Goal: Information Seeking & Learning: Understand process/instructions

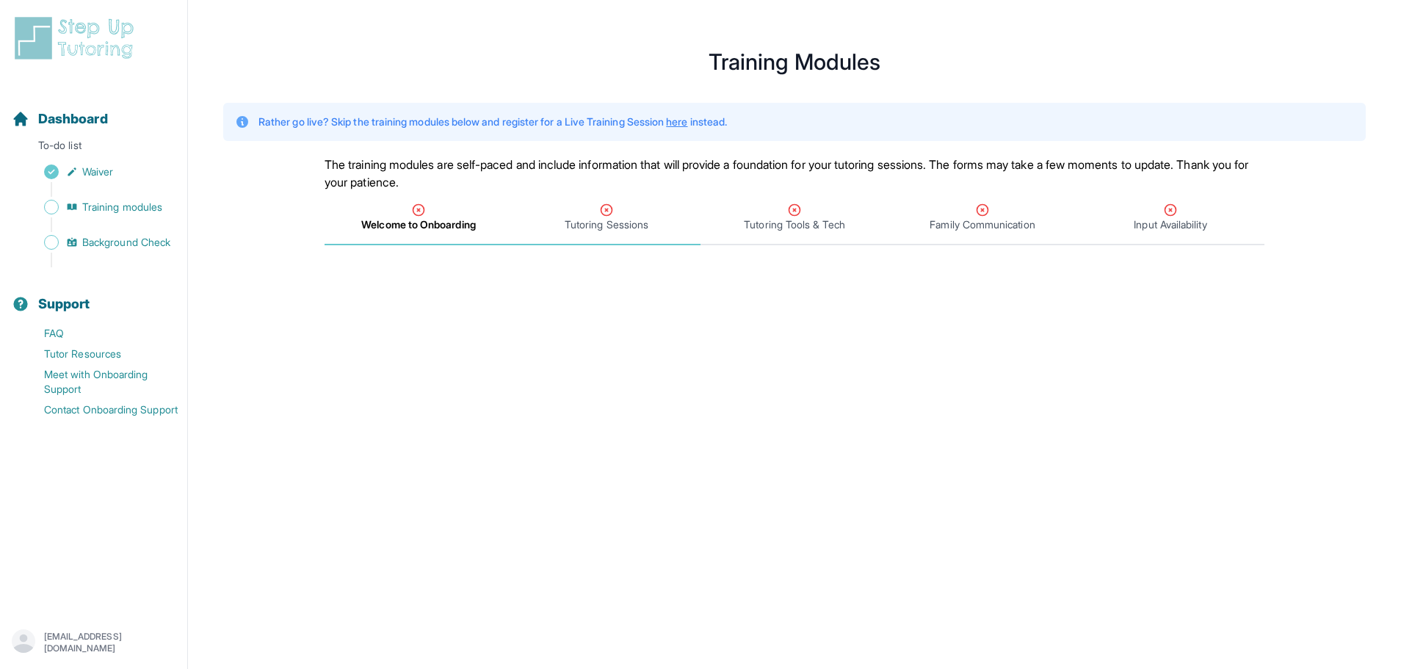
click at [612, 227] on span "Tutoring Sessions" at bounding box center [607, 224] width 84 height 15
click at [418, 217] on span "Welcome to Onboarding" at bounding box center [418, 224] width 112 height 15
click at [440, 223] on span "Welcome to Onboarding" at bounding box center [418, 224] width 114 height 15
click at [590, 229] on span "Tutoring Sessions" at bounding box center [607, 224] width 84 height 15
click at [1184, 235] on span "Input Availability" at bounding box center [1171, 218] width 188 height 54
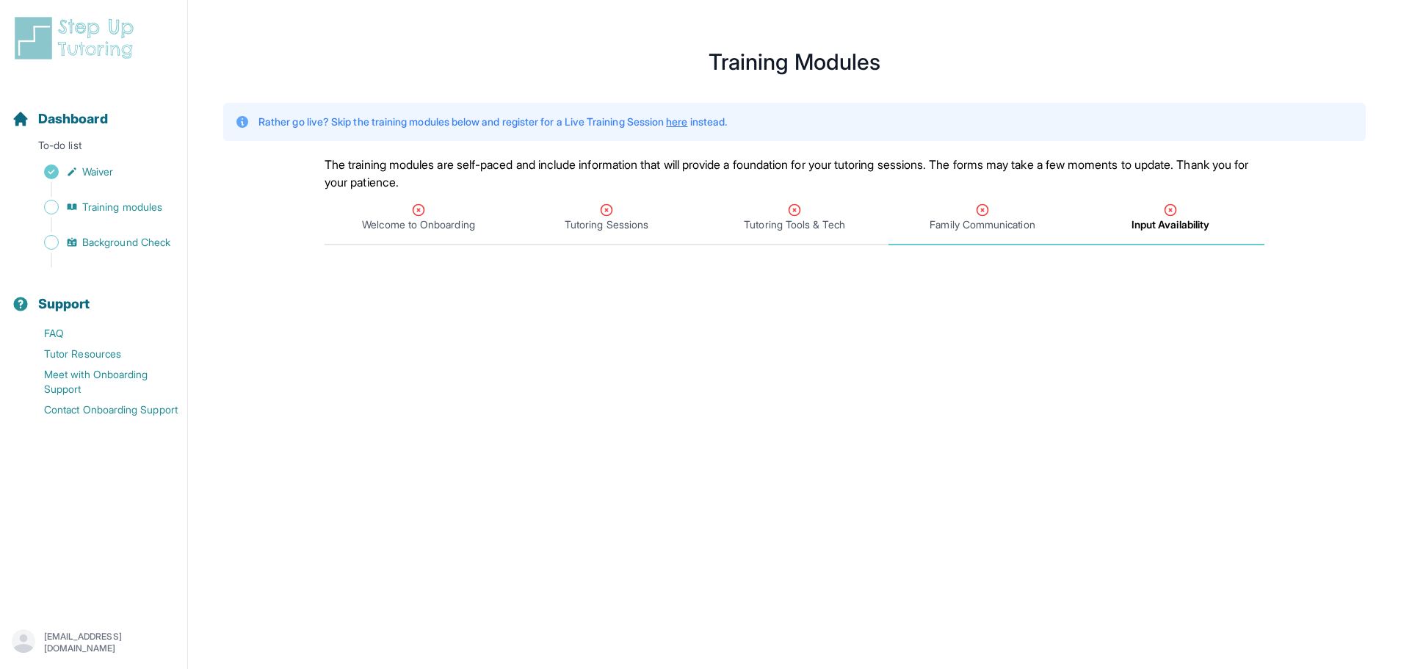
click at [1022, 220] on span "Family Communication" at bounding box center [982, 224] width 105 height 15
click at [624, 218] on span "Tutoring Sessions" at bounding box center [607, 224] width 84 height 15
click at [781, 222] on span "Tutoring Tools & Tech" at bounding box center [794, 224] width 101 height 15
click at [966, 223] on span "Family Communication" at bounding box center [982, 224] width 105 height 15
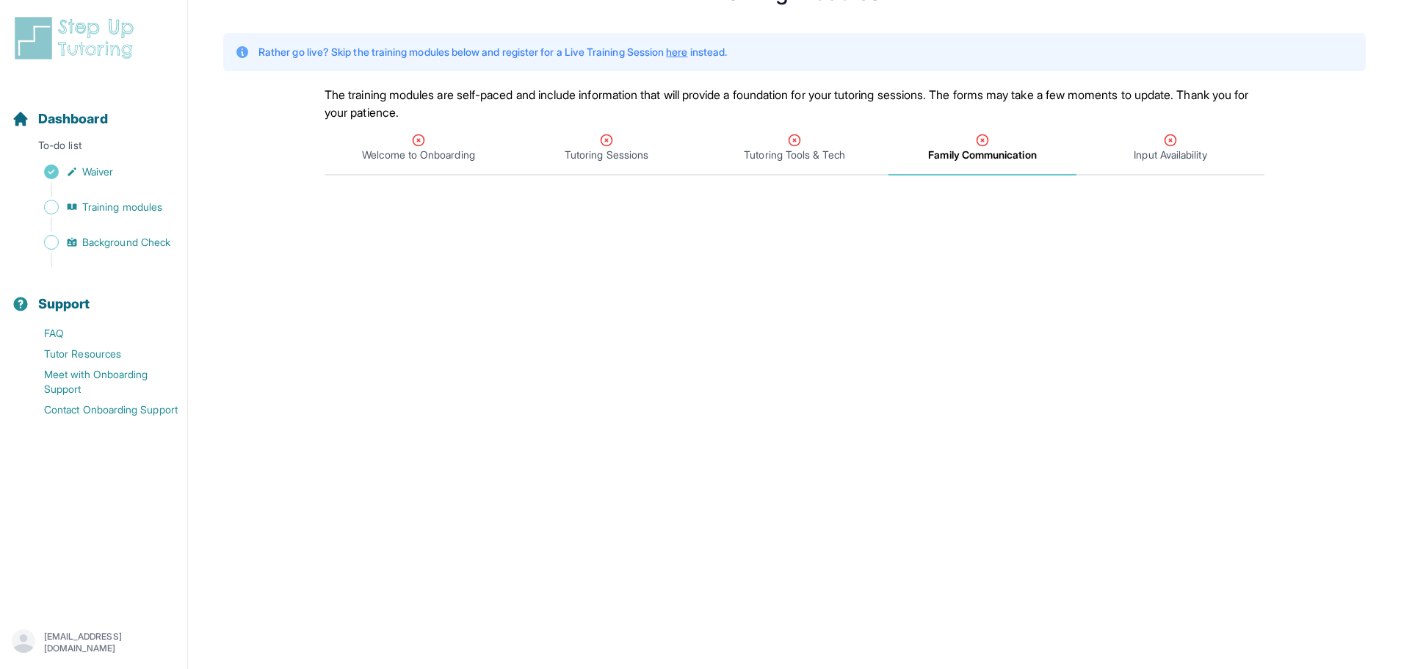
scroll to position [14, 0]
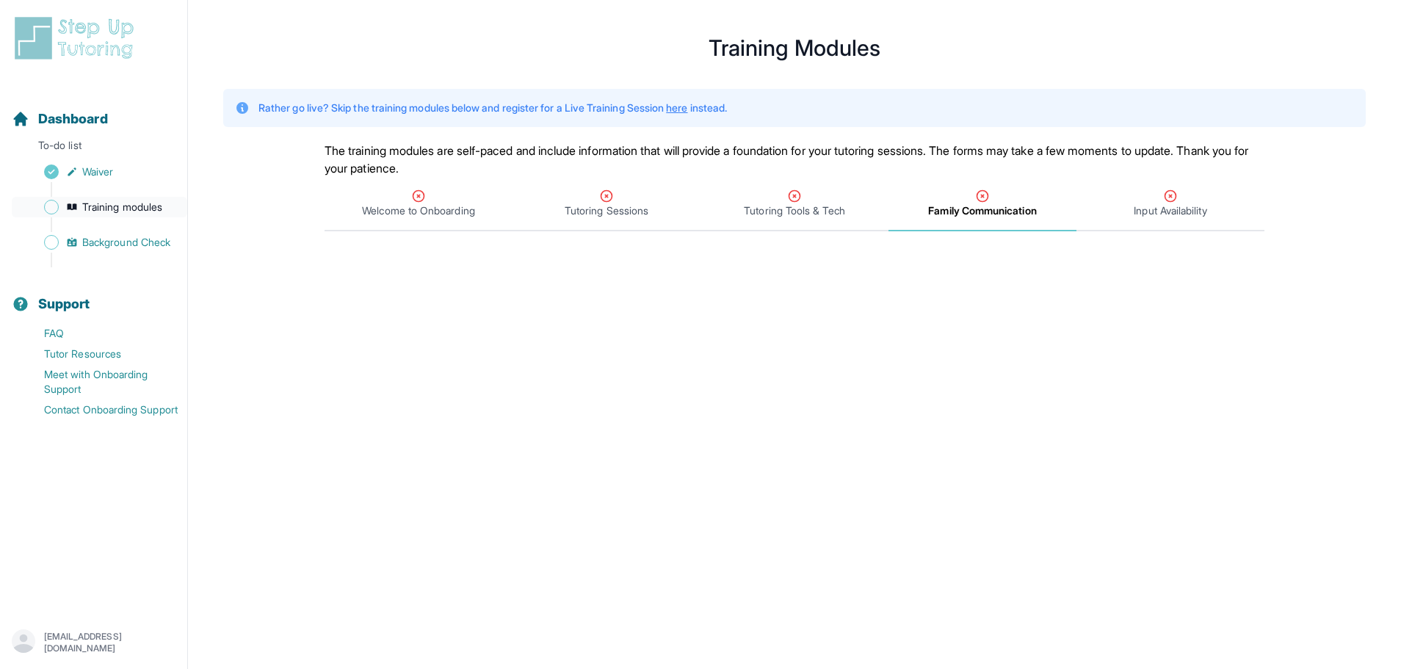
click at [65, 206] on link "Training modules" at bounding box center [100, 207] width 176 height 21
click at [79, 167] on link "Waiver" at bounding box center [100, 172] width 176 height 21
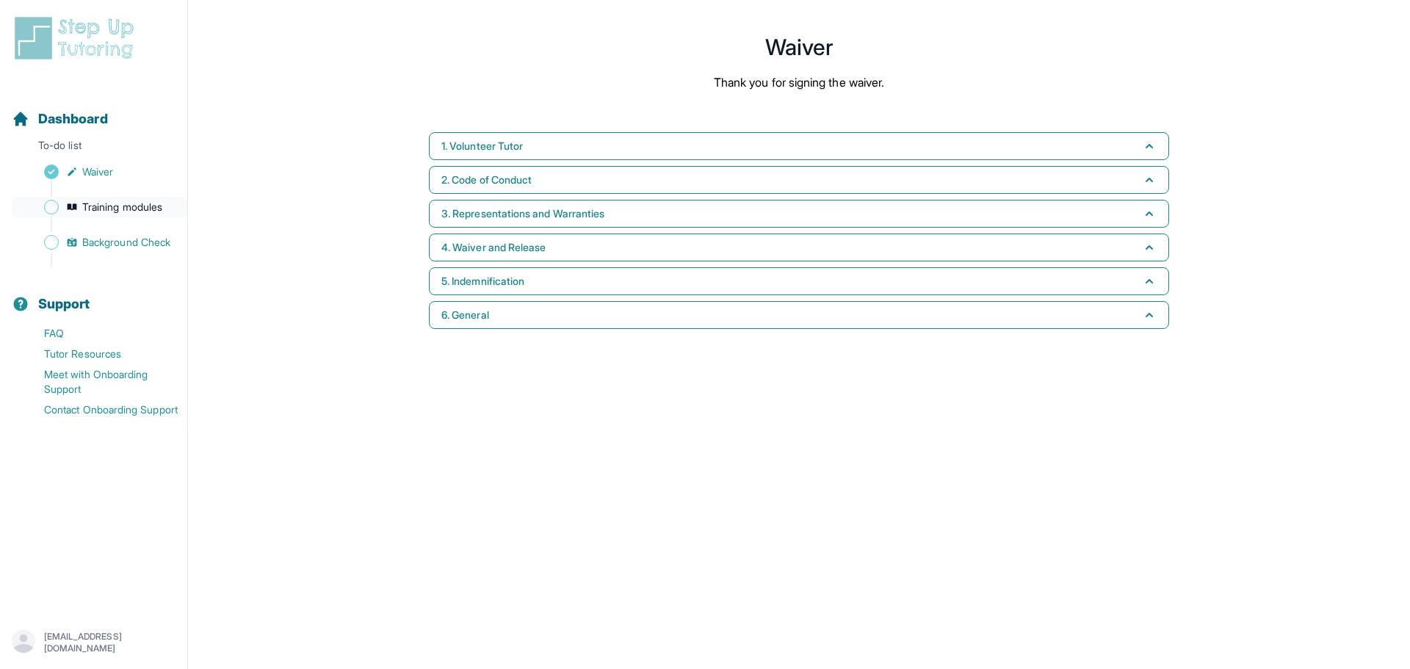
click at [96, 203] on span "Training modules" at bounding box center [122, 207] width 80 height 15
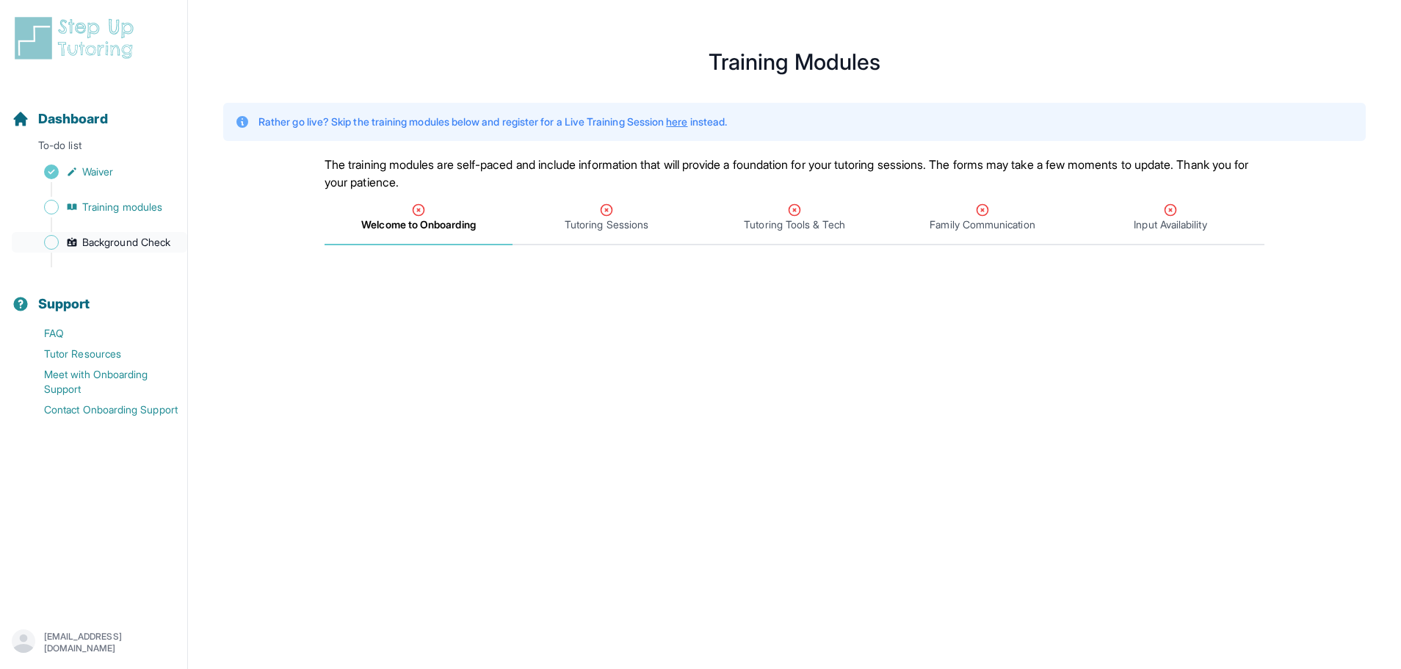
click at [96, 239] on span "Background Check" at bounding box center [126, 242] width 88 height 15
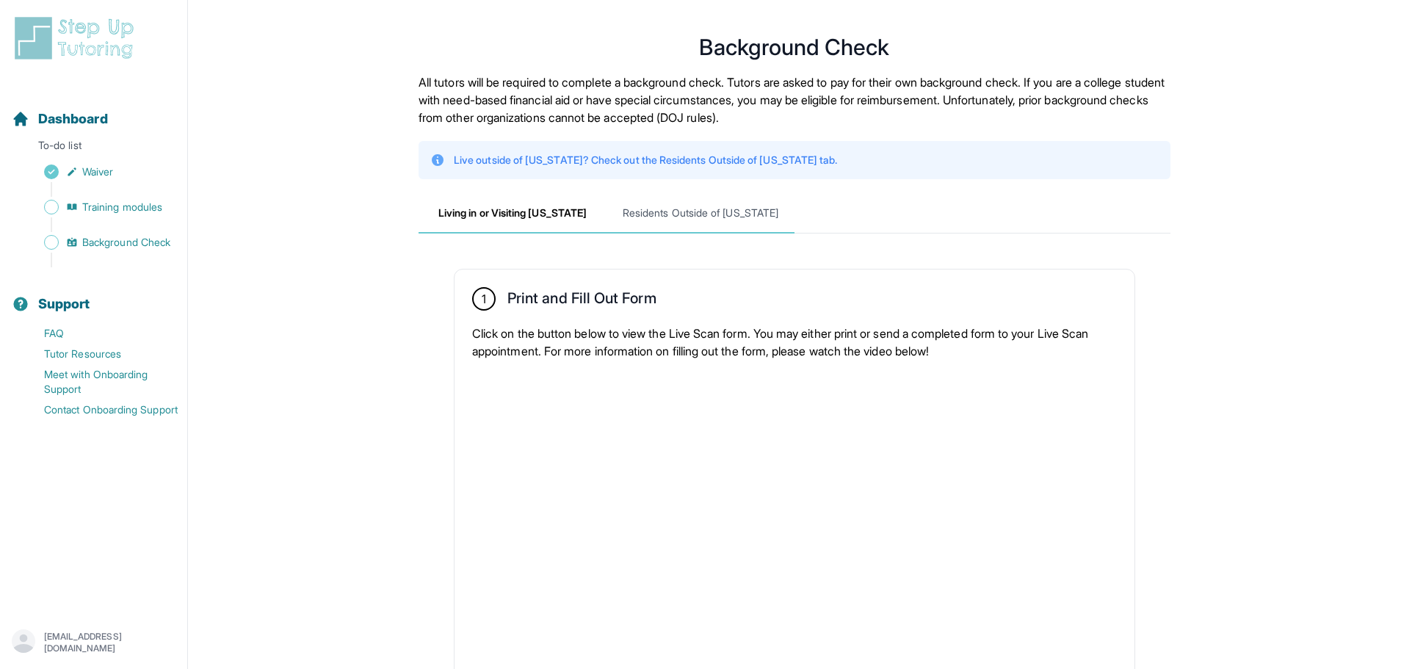
click at [659, 209] on span "Residents Outside of [US_STATE]" at bounding box center [701, 214] width 188 height 40
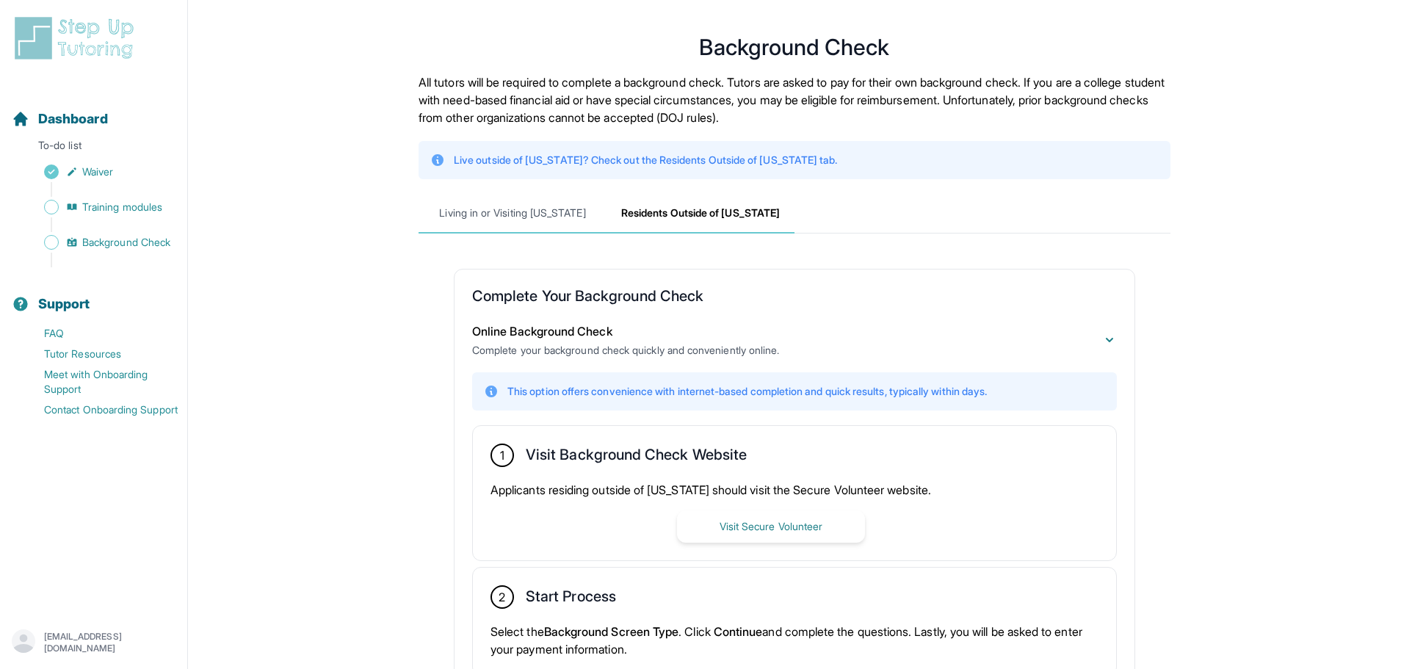
click at [510, 216] on span "Living in or Visiting [US_STATE]" at bounding box center [513, 214] width 188 height 40
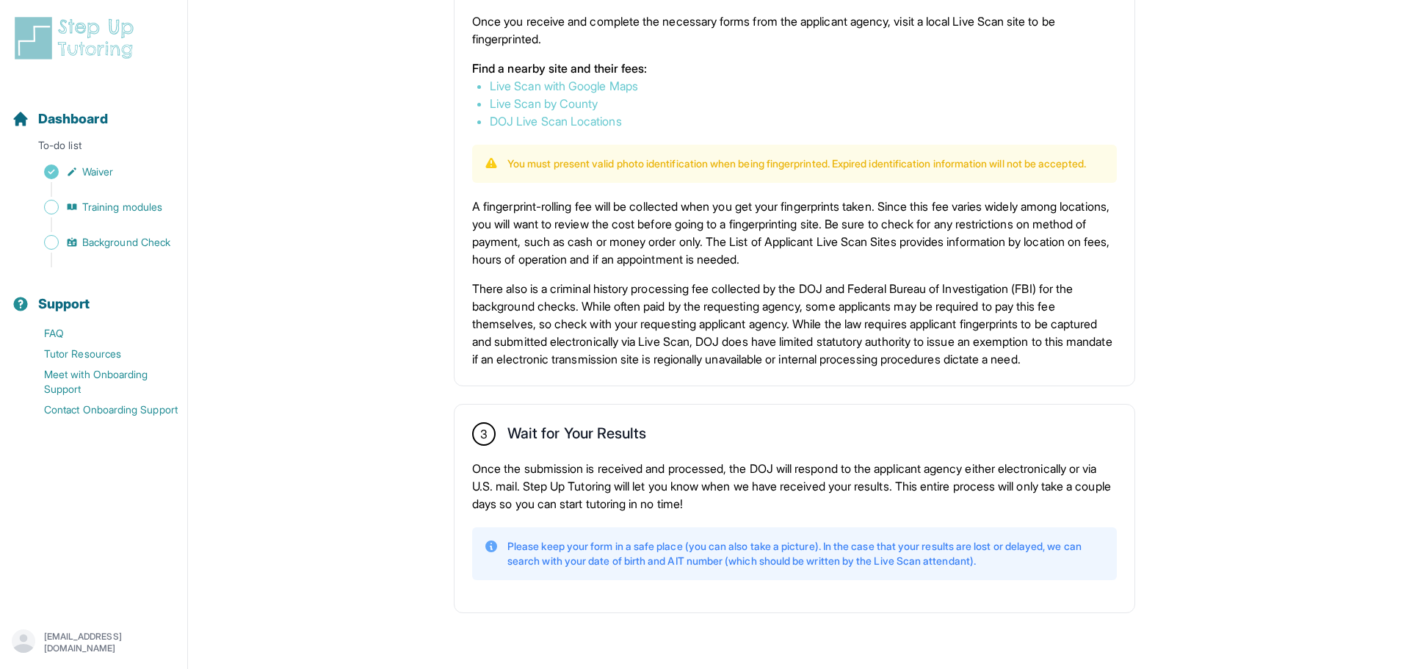
scroll to position [905, 0]
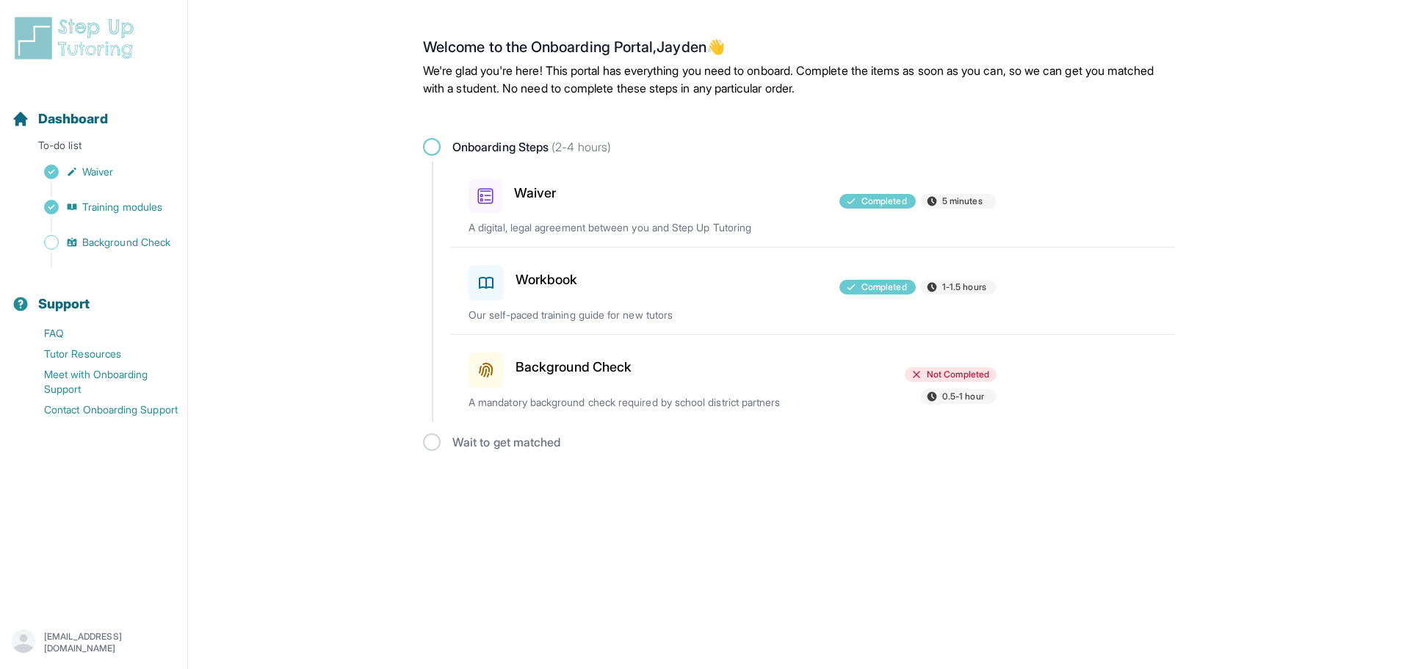
click at [559, 306] on div "Workbook Completed 1-1.5 hours Our self-paced training guide for new tutors" at bounding box center [822, 290] width 706 height 87
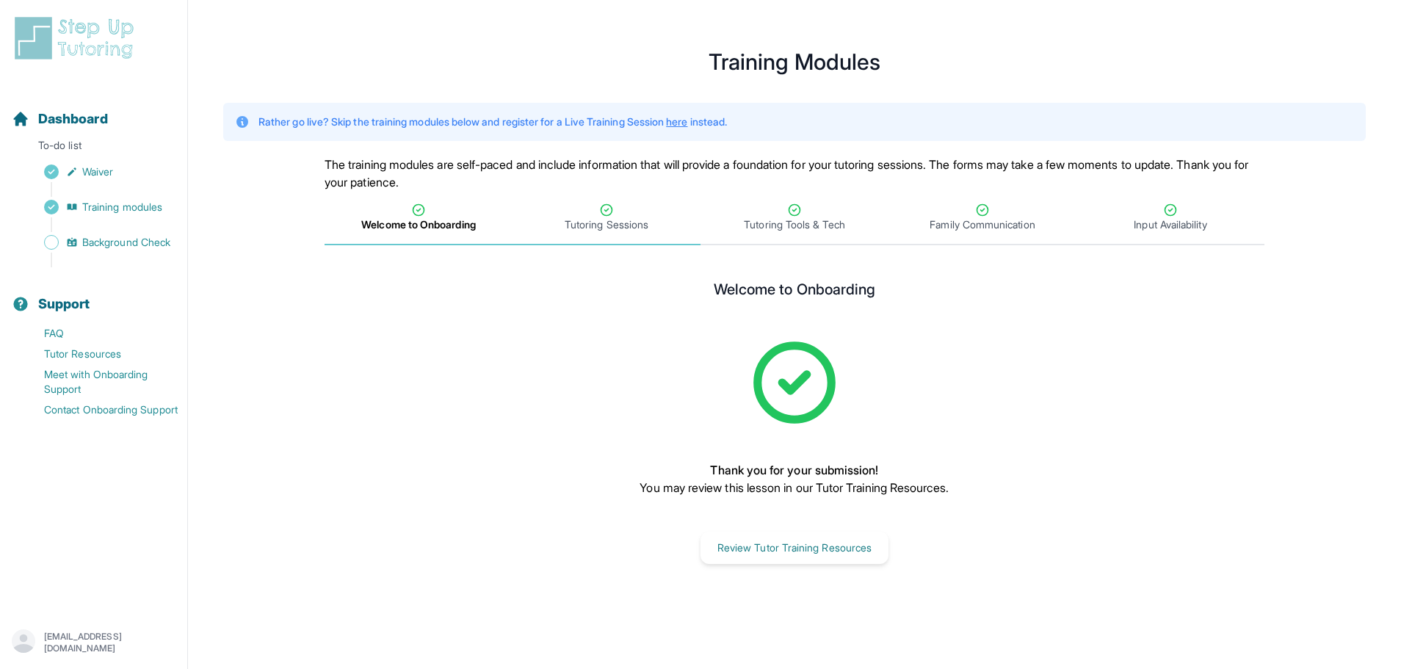
click at [586, 209] on div "Tutoring Sessions" at bounding box center [607, 217] width 182 height 29
click at [789, 223] on span "Tutoring Tools & Tech" at bounding box center [794, 224] width 101 height 15
click at [127, 239] on span "Background Check" at bounding box center [126, 242] width 88 height 15
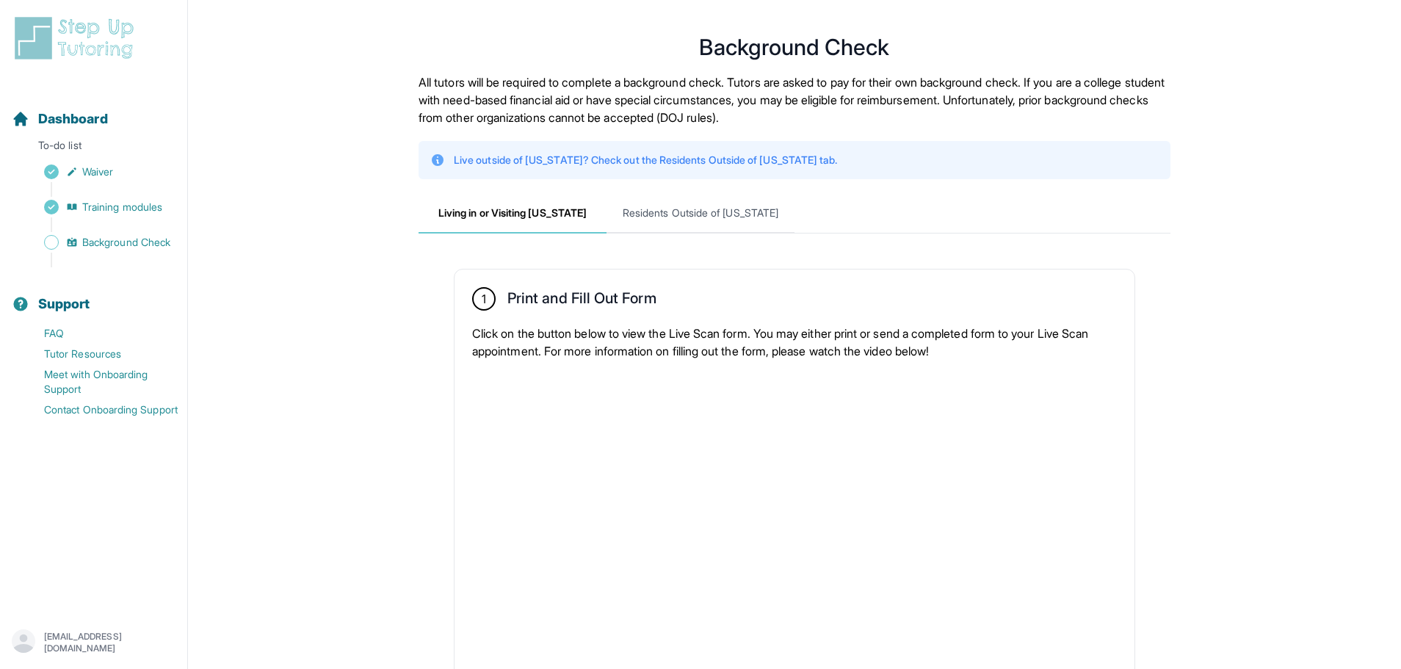
click at [82, 137] on div "Dashboard To-do list Waiver Training modules Background Check" at bounding box center [94, 176] width 176 height 182
click at [83, 143] on p "To-do list" at bounding box center [94, 148] width 176 height 21
